Goal: Task Accomplishment & Management: Manage account settings

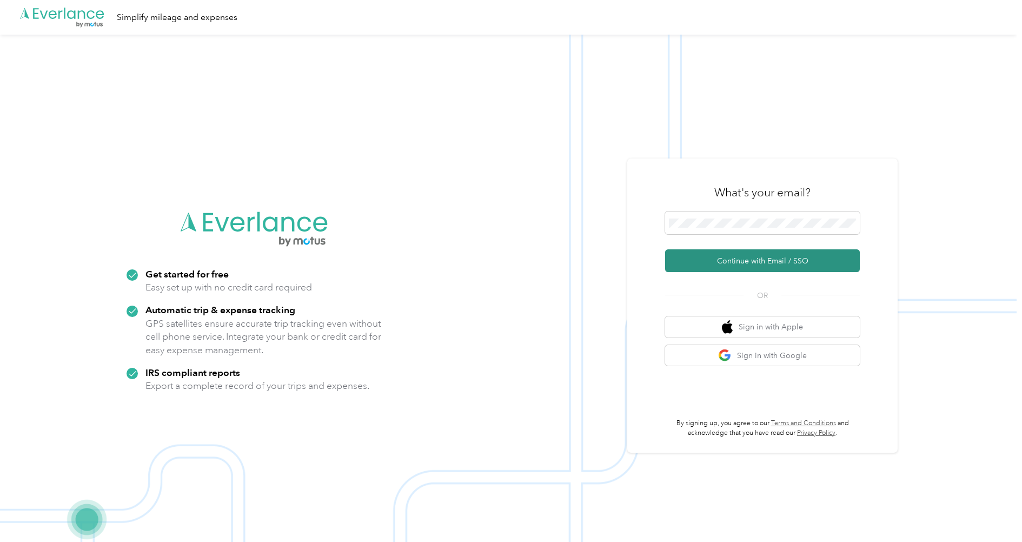
click at [754, 258] on button "Continue with Email / SSO" at bounding box center [762, 260] width 195 height 23
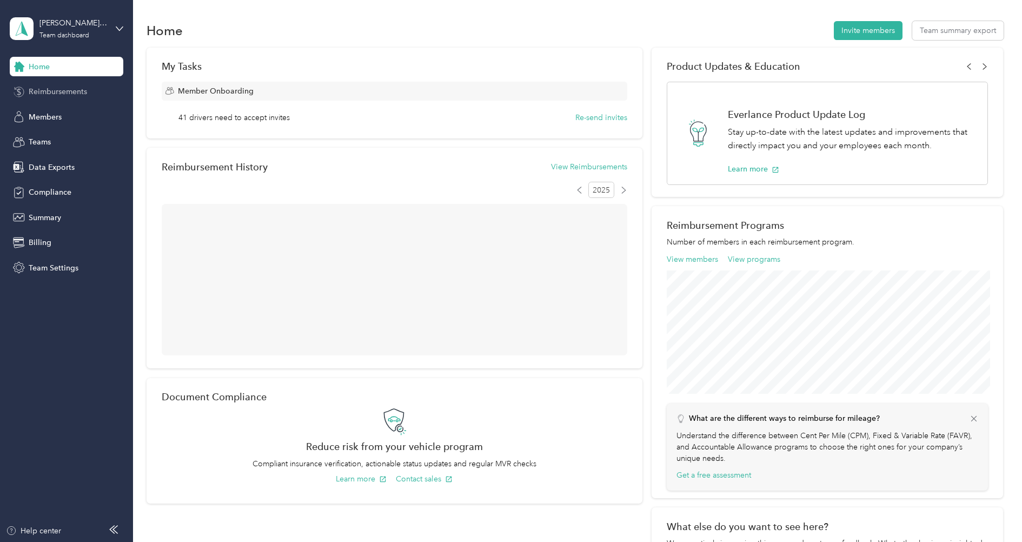
click at [55, 93] on span "Reimbursements" at bounding box center [58, 91] width 58 height 11
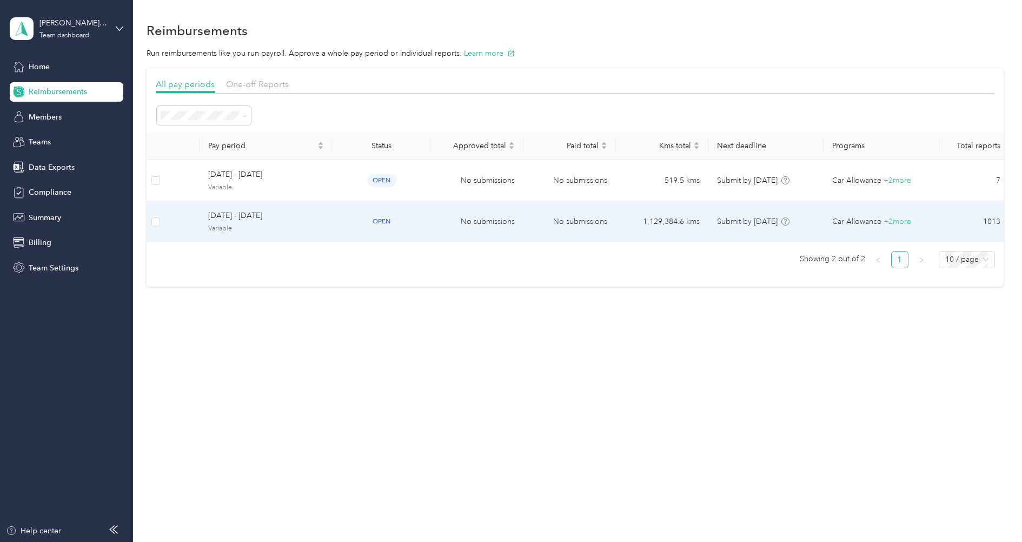
click at [270, 228] on span "Variable" at bounding box center [266, 229] width 116 height 10
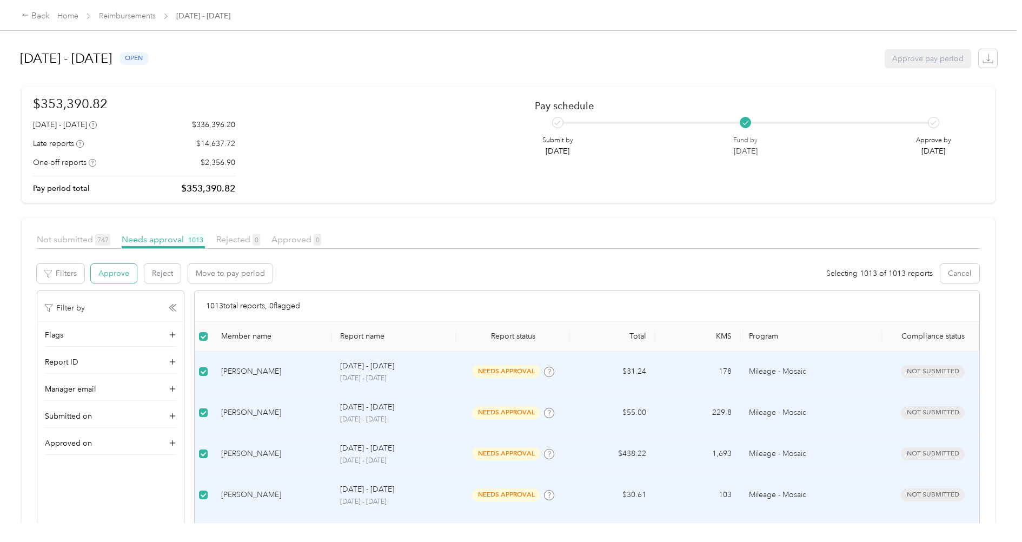
click at [116, 272] on button "Approve" at bounding box center [114, 273] width 46 height 19
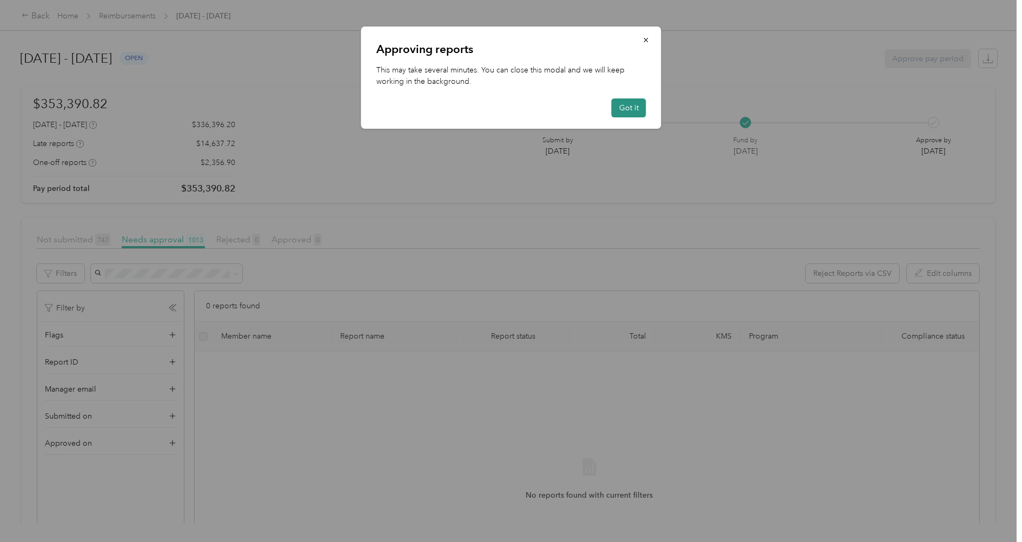
click at [635, 110] on button "Got it" at bounding box center [629, 107] width 35 height 19
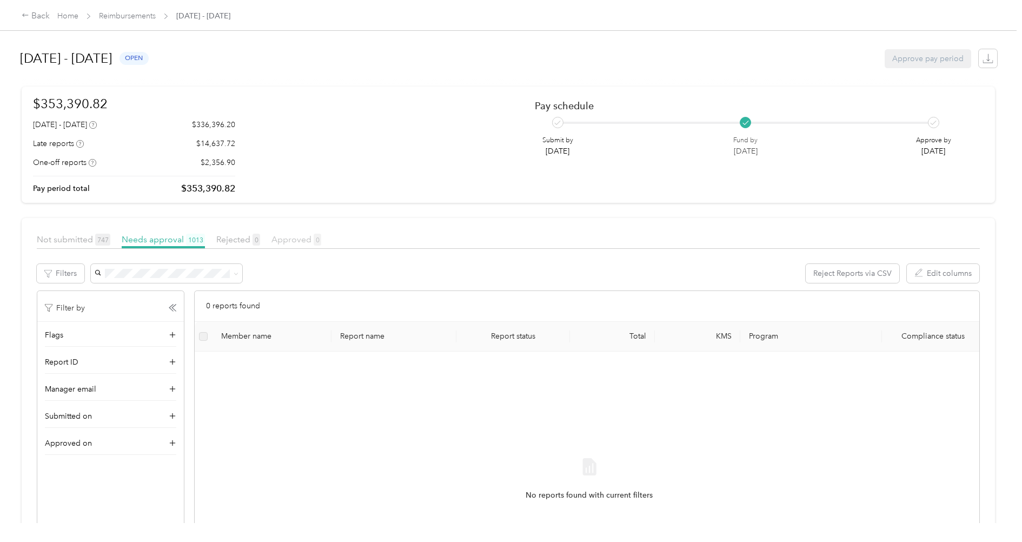
click at [284, 238] on span "Approved 0" at bounding box center [296, 239] width 50 height 10
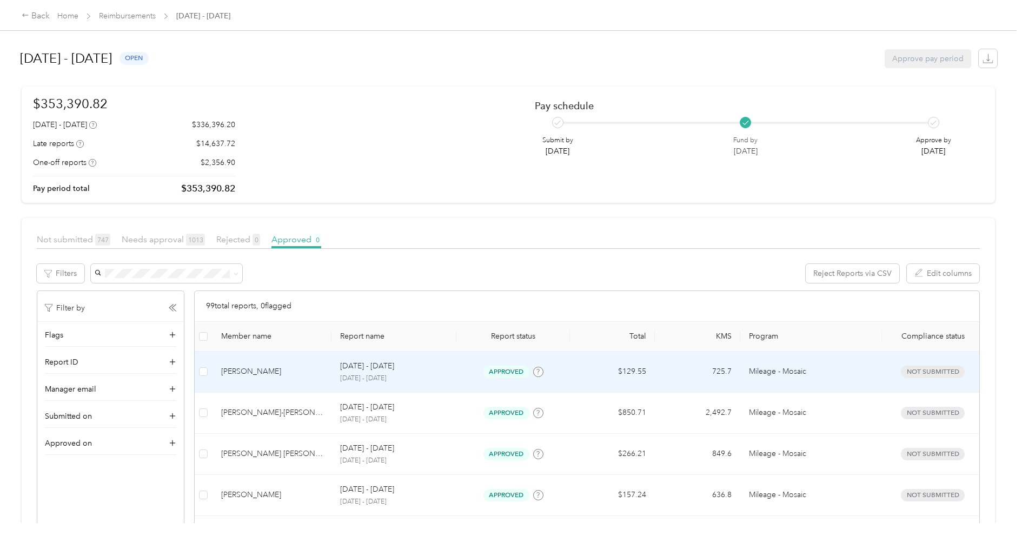
click at [438, 383] on td "[DATE] - [DATE] [DATE] - [DATE]" at bounding box center [393, 371] width 125 height 41
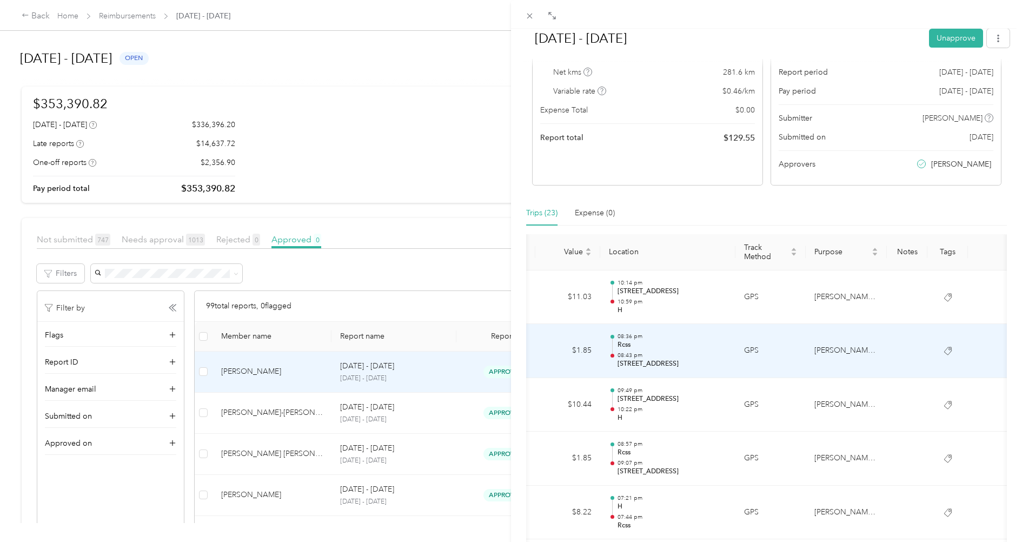
scroll to position [0, 151]
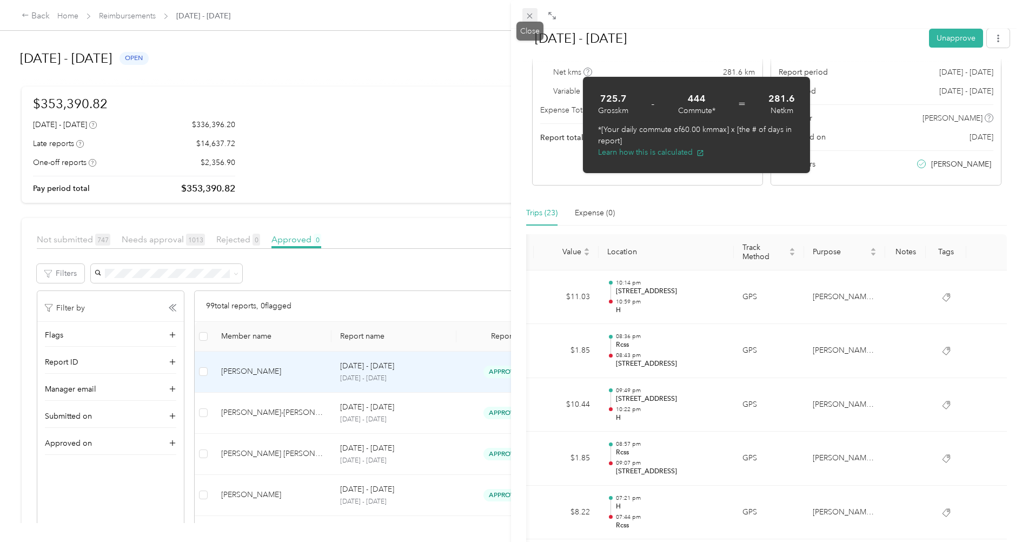
click at [529, 15] on icon at bounding box center [529, 15] width 9 height 9
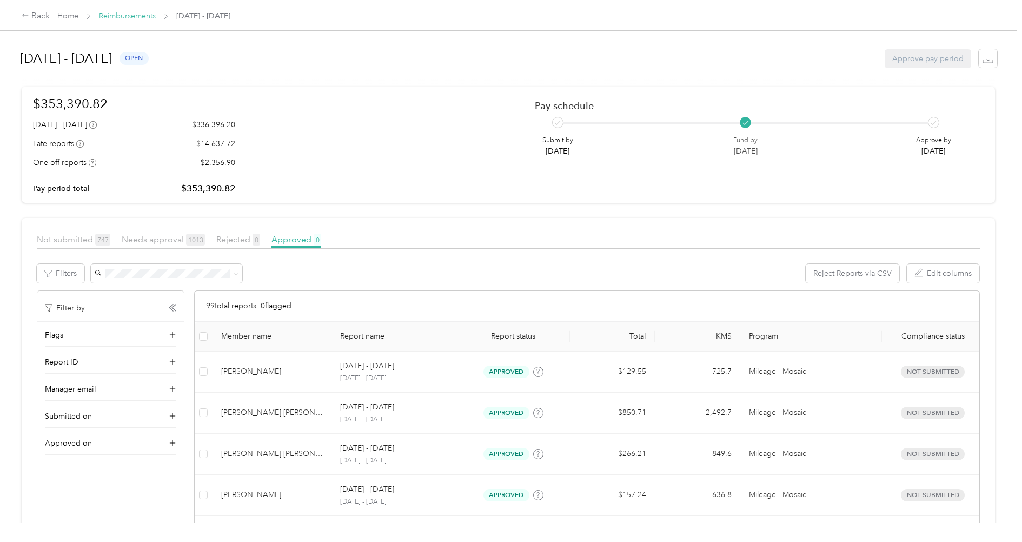
click at [128, 13] on link "Reimbursements" at bounding box center [127, 15] width 57 height 9
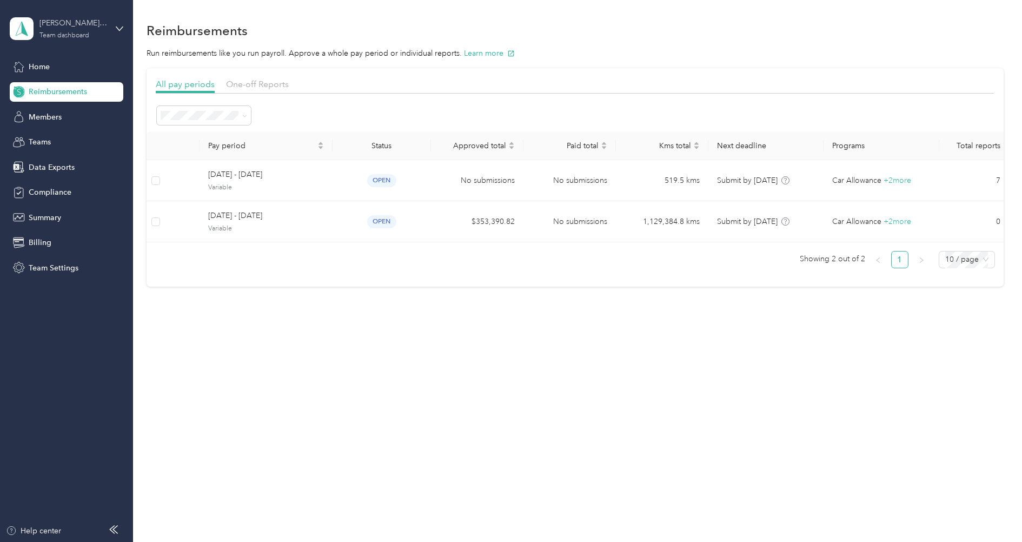
click at [72, 28] on div "[PERSON_NAME] [GEOGRAPHIC_DATA]" at bounding box center [73, 22] width 68 height 11
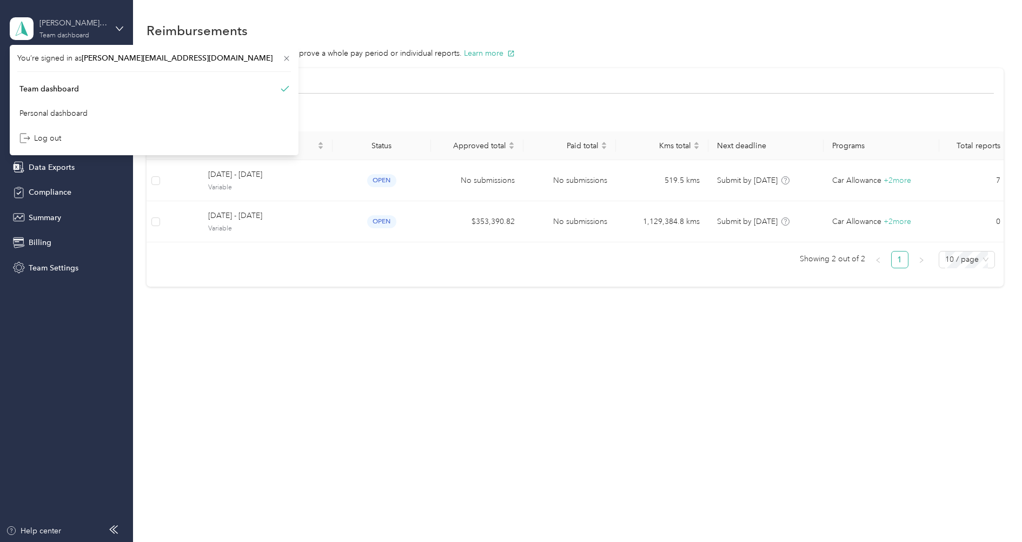
click at [72, 28] on div "[PERSON_NAME] [GEOGRAPHIC_DATA]" at bounding box center [73, 22] width 68 height 11
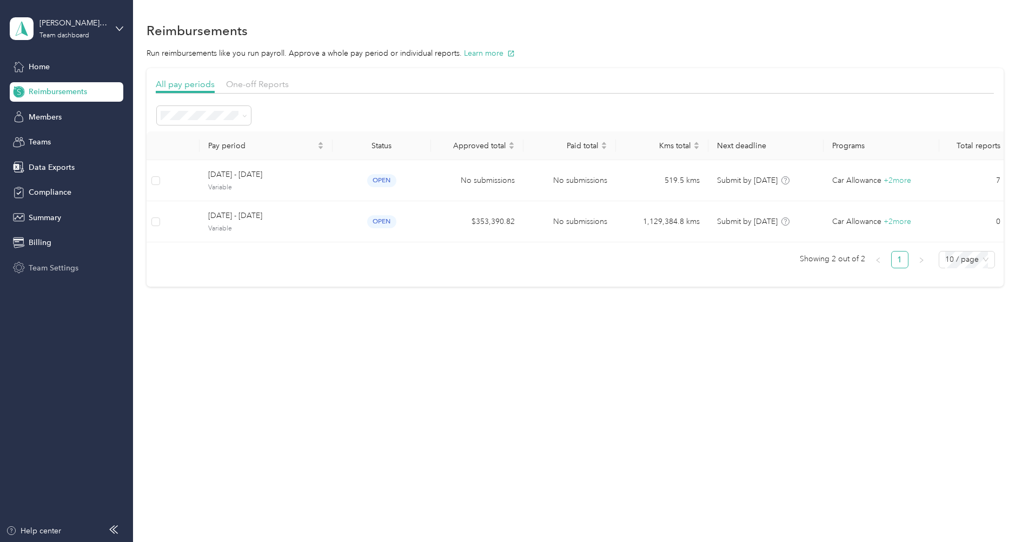
click at [42, 263] on span "Team Settings" at bounding box center [54, 267] width 50 height 11
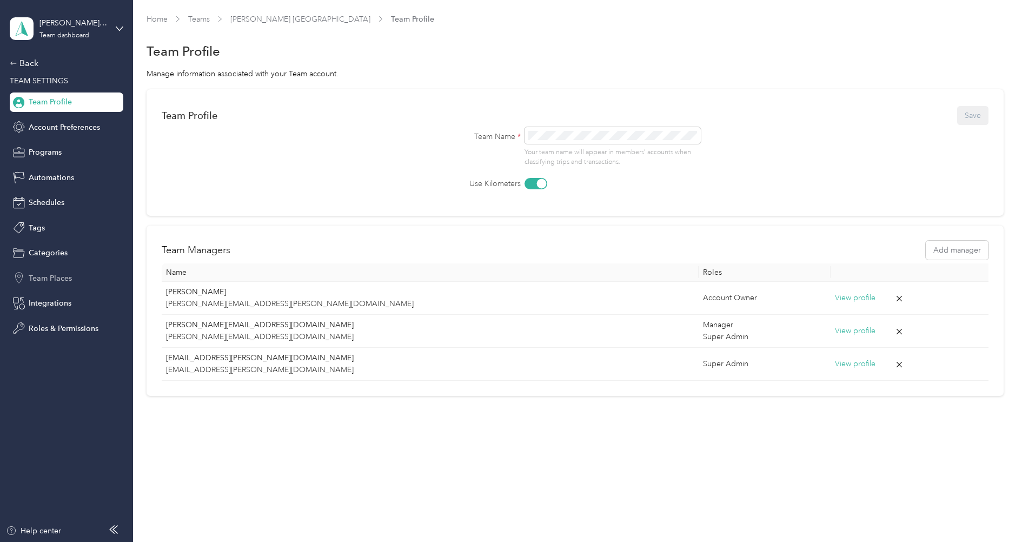
click at [49, 274] on span "Team Places" at bounding box center [50, 278] width 43 height 11
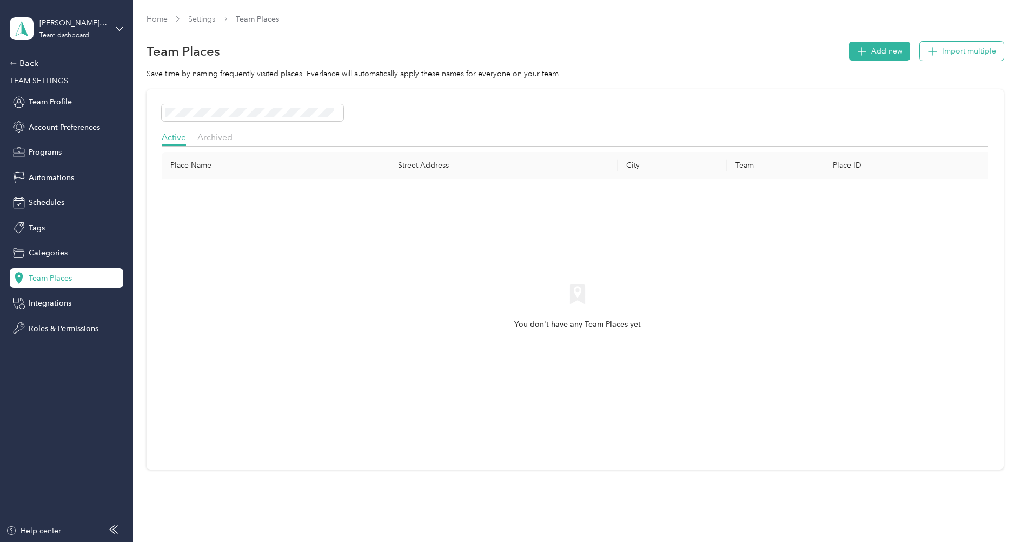
click at [986, 54] on span "Import multiple" at bounding box center [969, 50] width 54 height 11
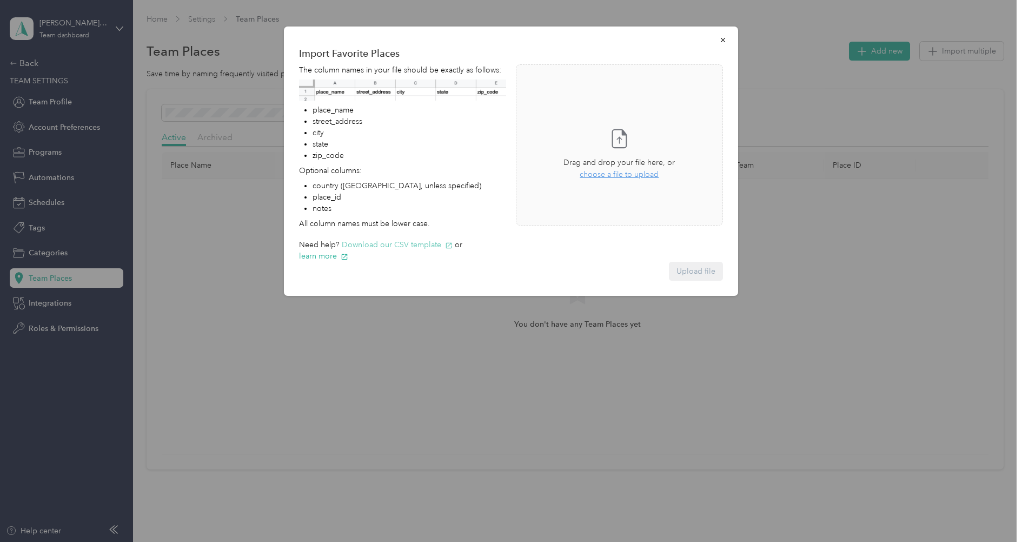
click at [405, 245] on button "Download our CSV template" at bounding box center [397, 244] width 111 height 11
click at [728, 39] on button "button" at bounding box center [723, 39] width 23 height 19
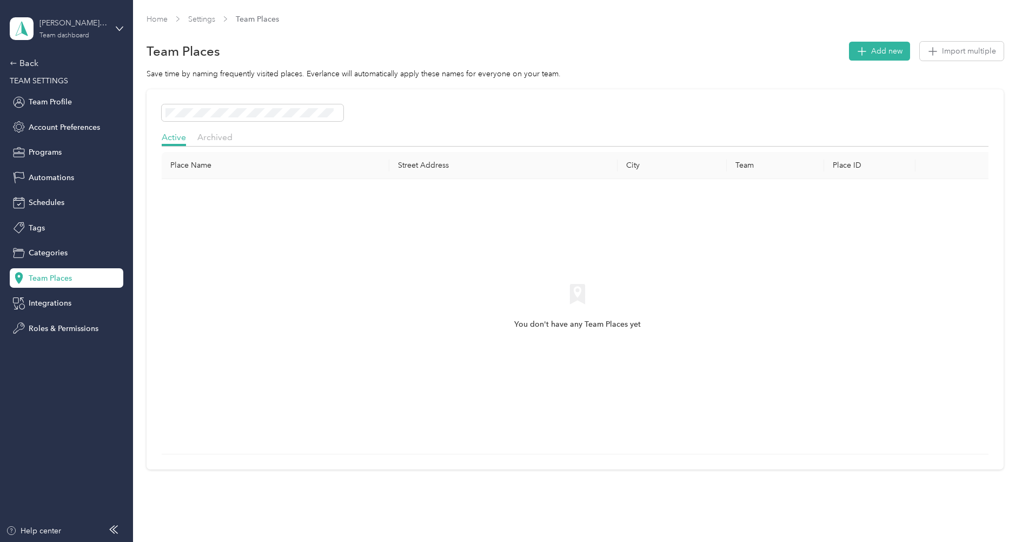
click at [66, 35] on div "Team dashboard" at bounding box center [64, 35] width 50 height 6
click at [66, 129] on div "Log out" at bounding box center [154, 136] width 274 height 19
